Goal: Transaction & Acquisition: Book appointment/travel/reservation

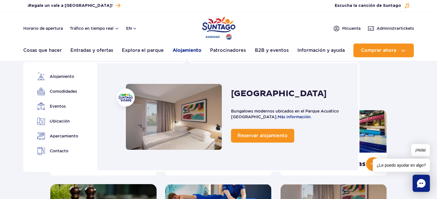
click at [194, 49] on font "Alojamiento" at bounding box center [187, 50] width 29 height 5
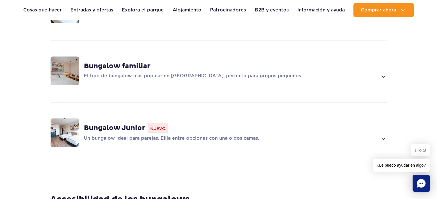
scroll to position [498, 0]
click at [381, 73] on span at bounding box center [382, 76] width 7 height 7
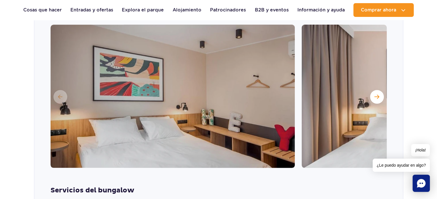
scroll to position [587, 0]
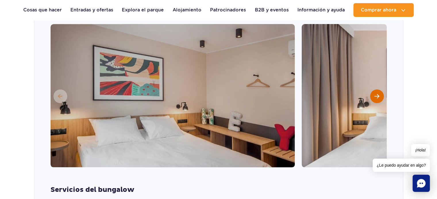
click at [379, 98] on span "Siguiente diapositiva" at bounding box center [376, 96] width 5 height 5
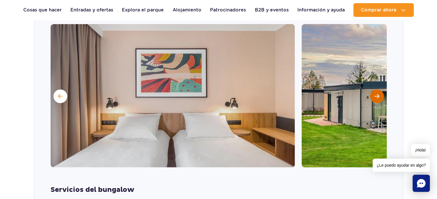
click at [379, 98] on span "Siguiente diapositiva" at bounding box center [376, 96] width 5 height 5
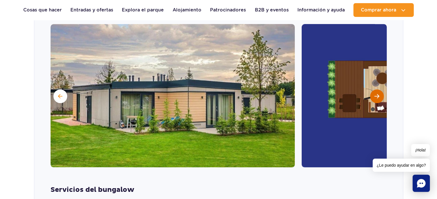
click at [379, 98] on span "Siguiente diapositiva" at bounding box center [376, 96] width 5 height 5
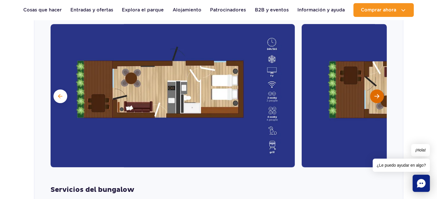
click at [379, 98] on span "Siguiente diapositiva" at bounding box center [376, 96] width 5 height 5
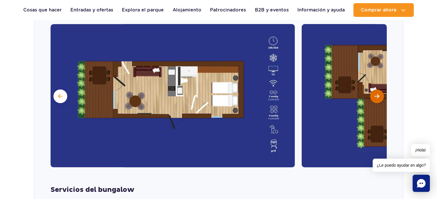
click at [379, 98] on span "Siguiente diapositiva" at bounding box center [376, 96] width 5 height 5
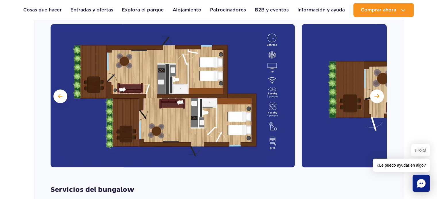
click at [173, 105] on img at bounding box center [173, 96] width 244 height 144
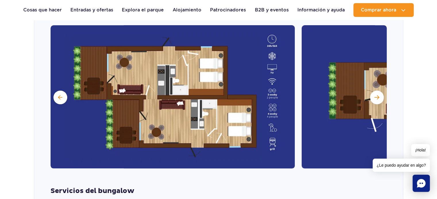
scroll to position [585, 0]
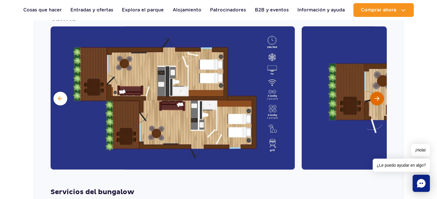
click at [376, 101] on button "Siguiente diapositiva" at bounding box center [377, 99] width 14 height 14
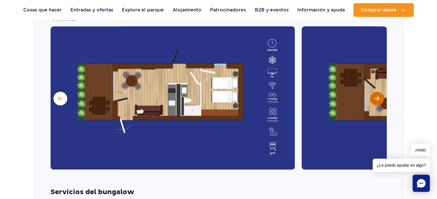
click at [376, 101] on button "Siguiente diapositiva" at bounding box center [377, 99] width 14 height 14
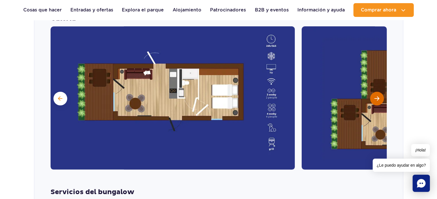
click at [376, 101] on button "Siguiente diapositiva" at bounding box center [377, 99] width 14 height 14
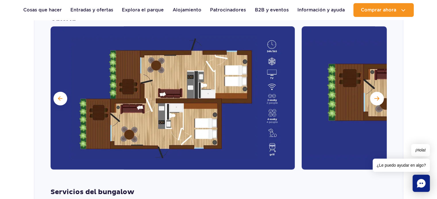
click at [271, 115] on img at bounding box center [173, 98] width 244 height 144
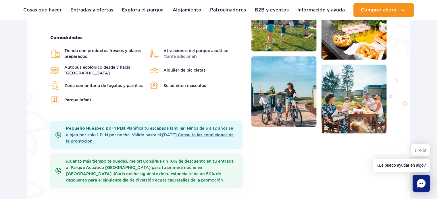
scroll to position [204, 0]
